Goal: Task Accomplishment & Management: Use online tool/utility

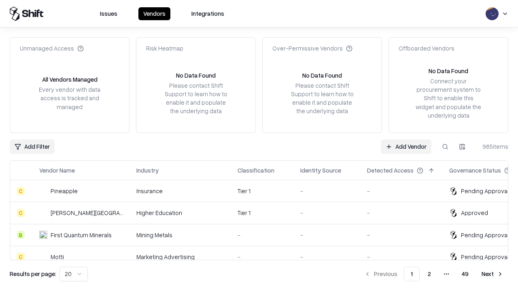
click at [406, 146] on link "Add Vendor" at bounding box center [406, 147] width 51 height 15
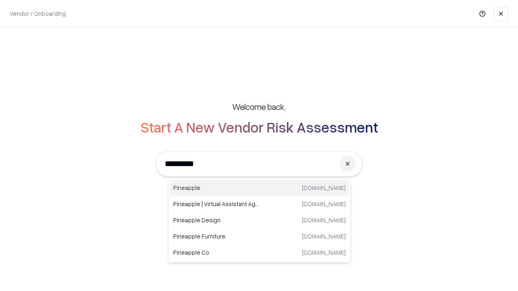
click at [259, 188] on div "Pineapple [DOMAIN_NAME]" at bounding box center [259, 188] width 179 height 16
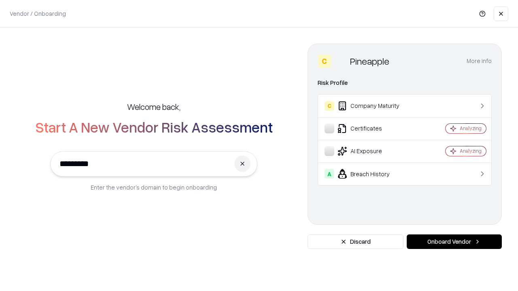
type input "*********"
click at [454, 242] on button "Onboard Vendor" at bounding box center [453, 242] width 95 height 15
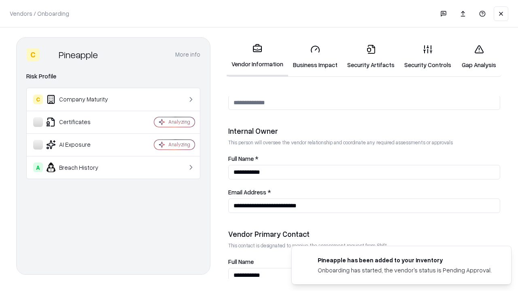
scroll to position [419, 0]
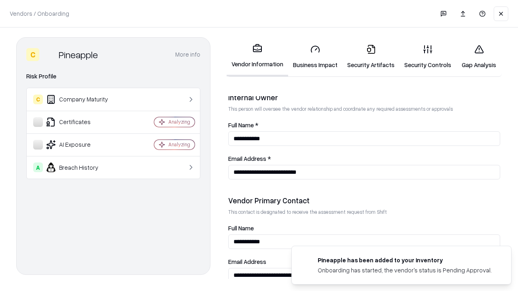
click at [315, 57] on link "Business Impact" at bounding box center [315, 57] width 54 height 38
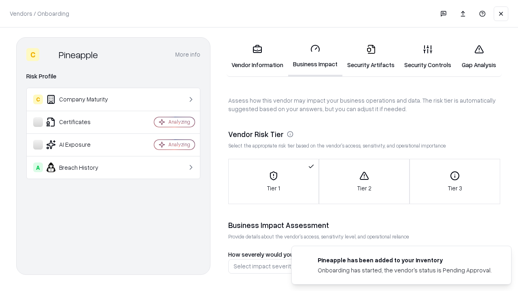
click at [370, 57] on link "Security Artifacts" at bounding box center [370, 57] width 57 height 38
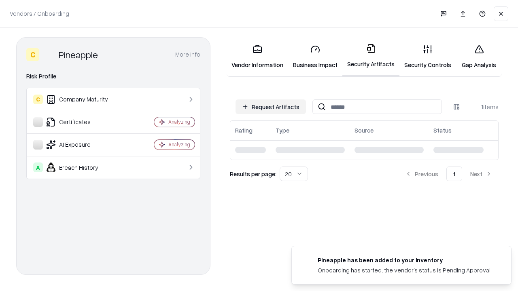
click at [271, 107] on button "Request Artifacts" at bounding box center [270, 106] width 70 height 15
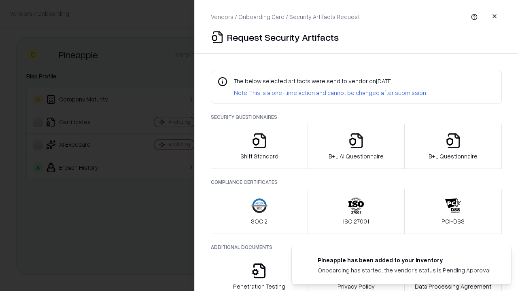
click at [259, 146] on icon "button" at bounding box center [259, 141] width 16 height 16
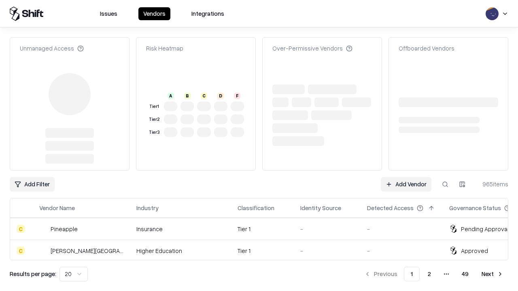
click at [406, 177] on link "Add Vendor" at bounding box center [406, 184] width 51 height 15
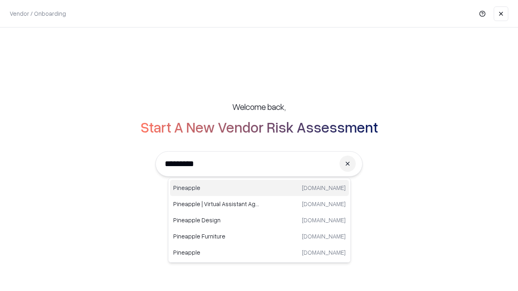
click at [259, 188] on div "Pineapple [DOMAIN_NAME]" at bounding box center [259, 188] width 179 height 16
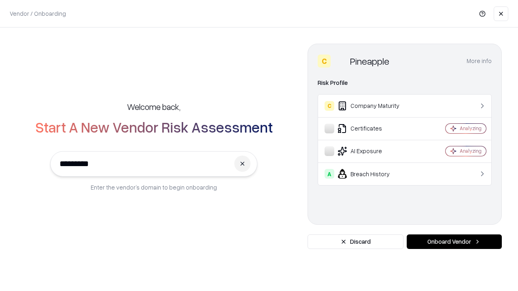
type input "*********"
click at [454, 242] on button "Onboard Vendor" at bounding box center [453, 242] width 95 height 15
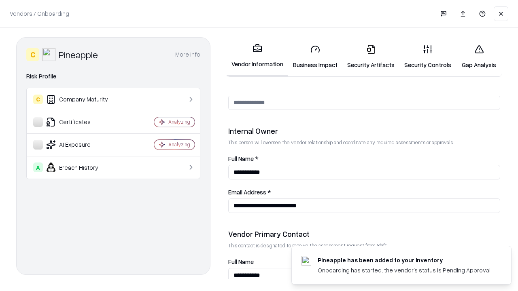
scroll to position [419, 0]
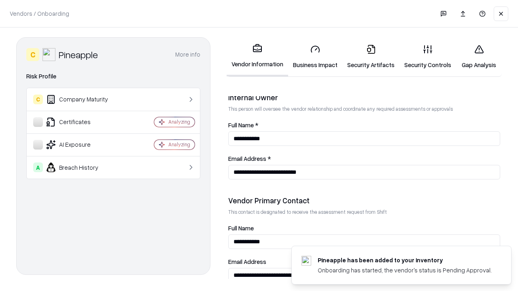
click at [478, 57] on link "Gap Analysis" at bounding box center [479, 57] width 46 height 38
